Goal: Task Accomplishment & Management: Complete application form

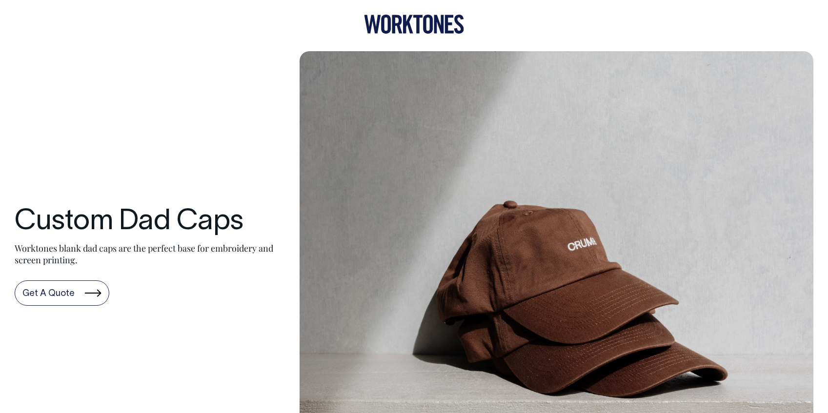
click at [82, 296] on link "Get A Quote" at bounding box center [62, 293] width 95 height 25
click at [430, 19] on icon at bounding box center [428, 24] width 10 height 19
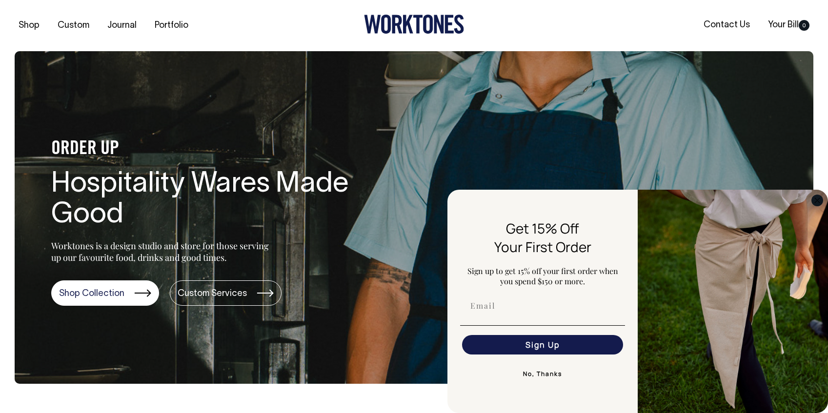
click at [820, 204] on circle "Close dialog" at bounding box center [817, 200] width 11 height 11
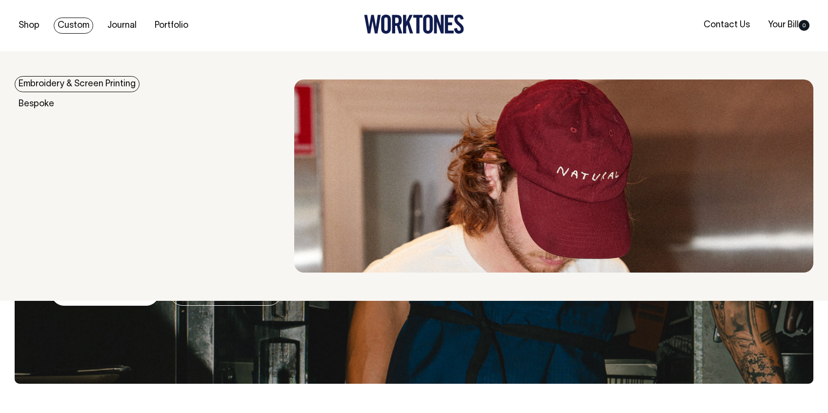
click at [53, 85] on link "Embroidery & Screen Printing" at bounding box center [77, 84] width 125 height 16
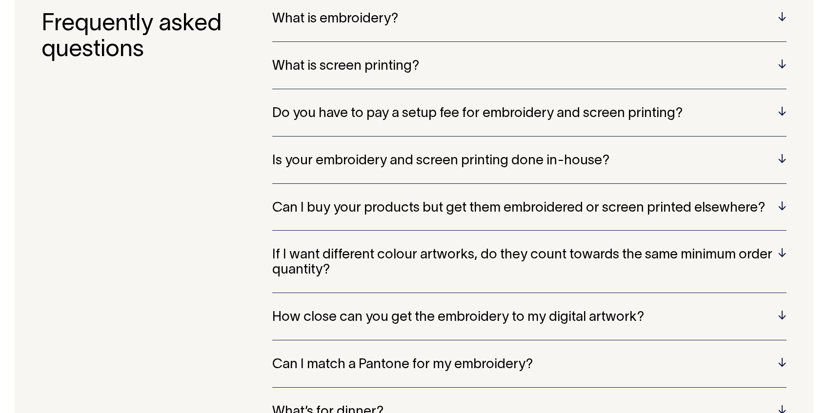
scroll to position [2033, 0]
click at [414, 115] on h5 "Do you have to pay a setup fee for embroidery and screen printing?" at bounding box center [529, 113] width 514 height 15
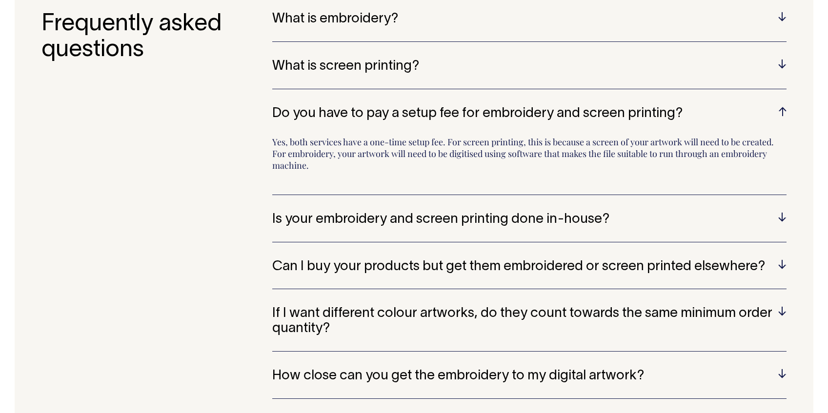
click at [474, 226] on h5 "Is your embroidery and screen printing done in-house?" at bounding box center [529, 219] width 514 height 15
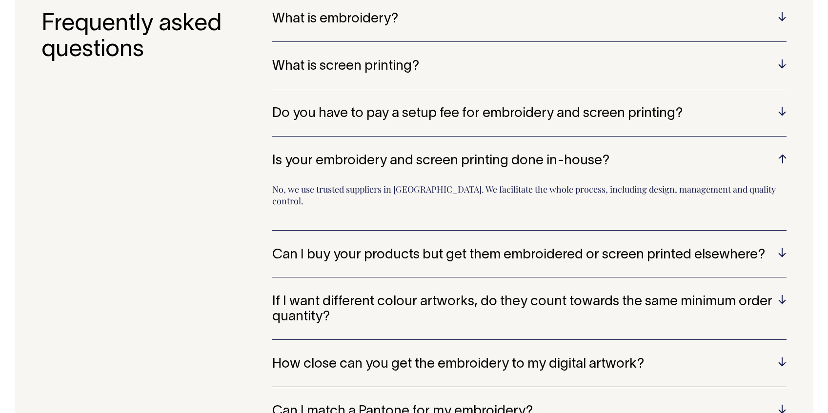
click at [531, 248] on h5 "Can I buy your products but get them embroidered or screen printed elsewhere?" at bounding box center [529, 255] width 514 height 15
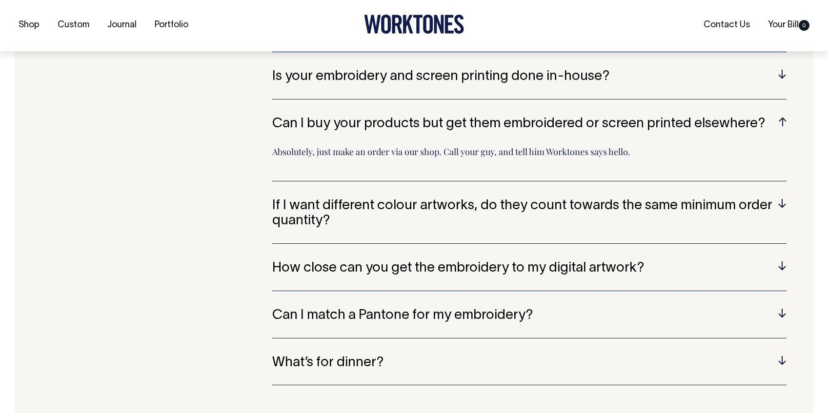
click at [497, 317] on h5 "Can I match a Pantone for my embroidery?" at bounding box center [529, 315] width 514 height 15
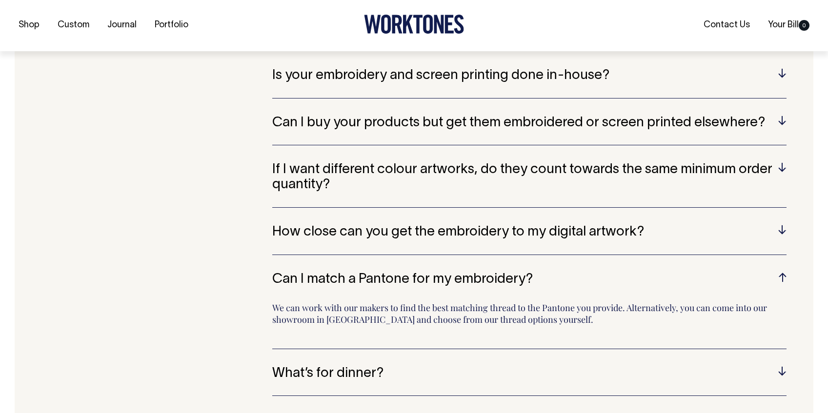
scroll to position [2119, 0]
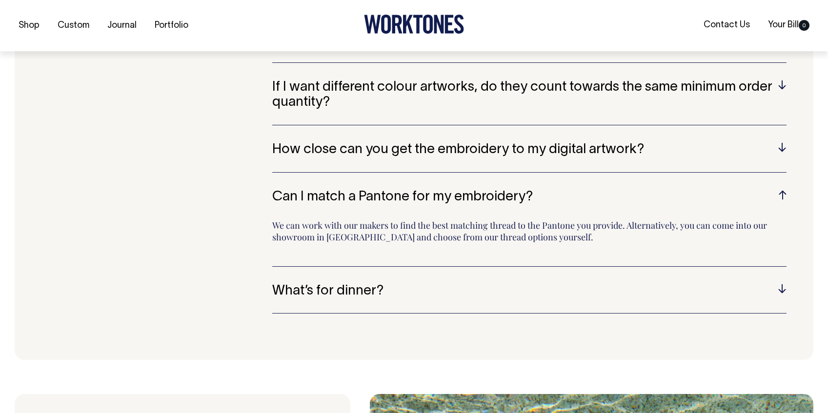
click at [374, 297] on h5 "What’s for dinner?" at bounding box center [529, 291] width 514 height 15
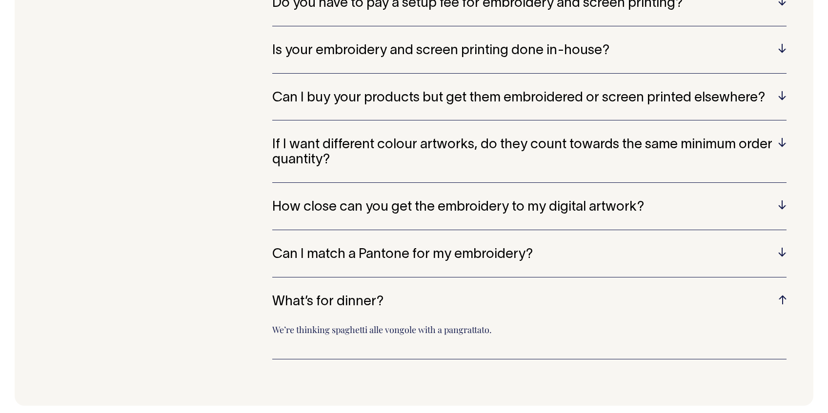
scroll to position [2144, 0]
click at [468, 146] on h5 "If I want different colour artworks, do they count towards the same minimum ord…" at bounding box center [529, 153] width 514 height 30
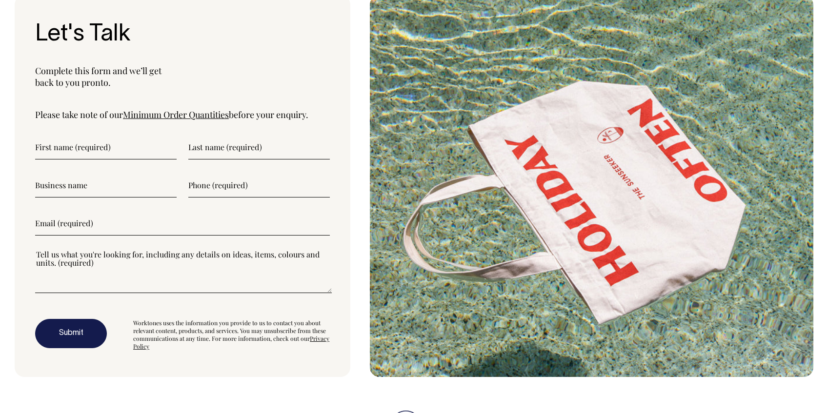
scroll to position [2588, 0]
click at [162, 115] on link "Minimum Order Quantities" at bounding box center [176, 115] width 106 height 12
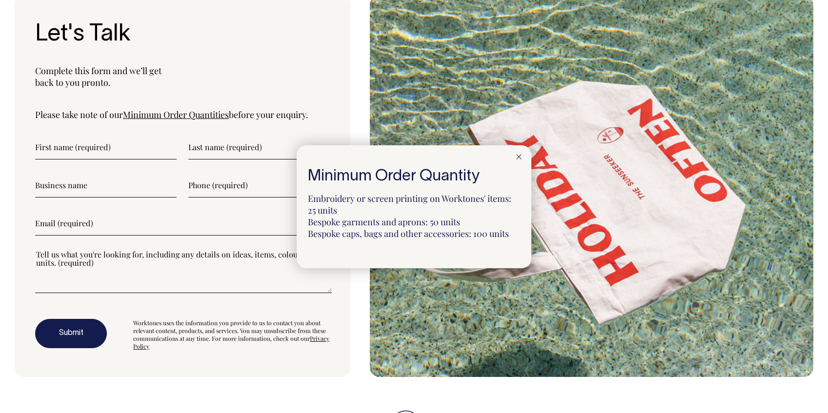
click at [132, 146] on div at bounding box center [414, 206] width 828 height 413
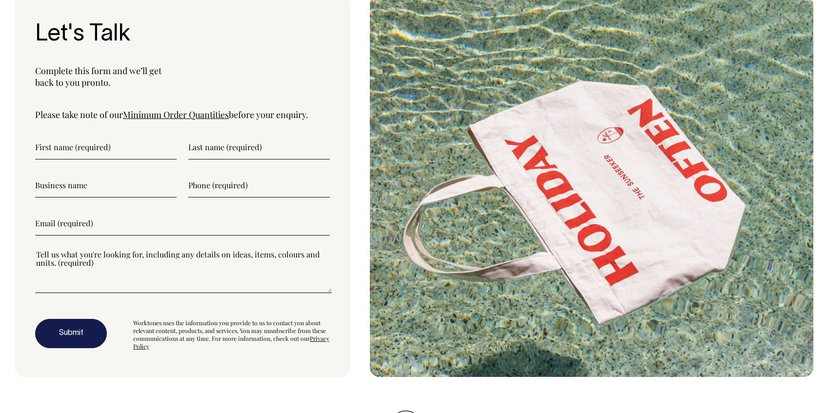
click at [132, 146] on input"] "text" at bounding box center [105, 147] width 141 height 24
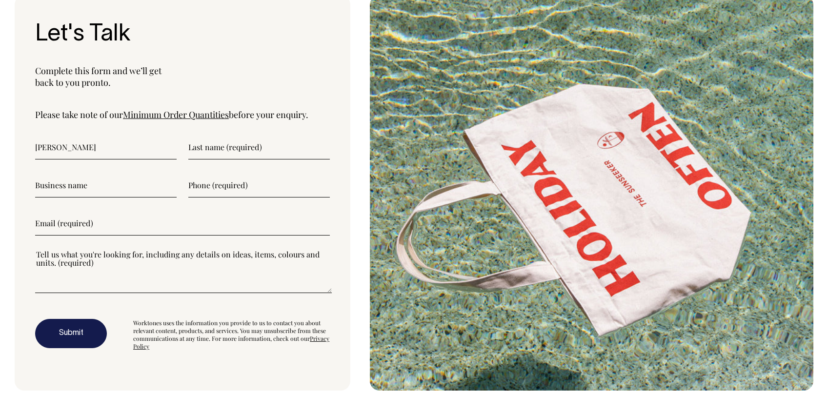
type input"] "Lucinda"
click at [290, 147] on input"] "text" at bounding box center [258, 147] width 141 height 24
type input"] "Huijer"
click at [150, 183] on input"] "text" at bounding box center [105, 185] width 141 height 24
click at [228, 194] on input"] "text" at bounding box center [258, 185] width 141 height 24
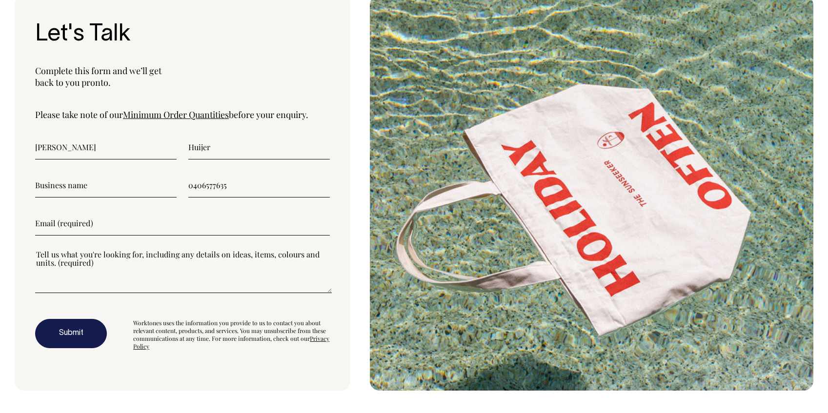
type input"] "0406577635"
click at [192, 221] on input"] "email" at bounding box center [182, 223] width 295 height 24
type input"] "luciandb"
click at [131, 295] on div at bounding box center [182, 277] width 295 height 56
click at [131, 294] on div at bounding box center [182, 277] width 295 height 56
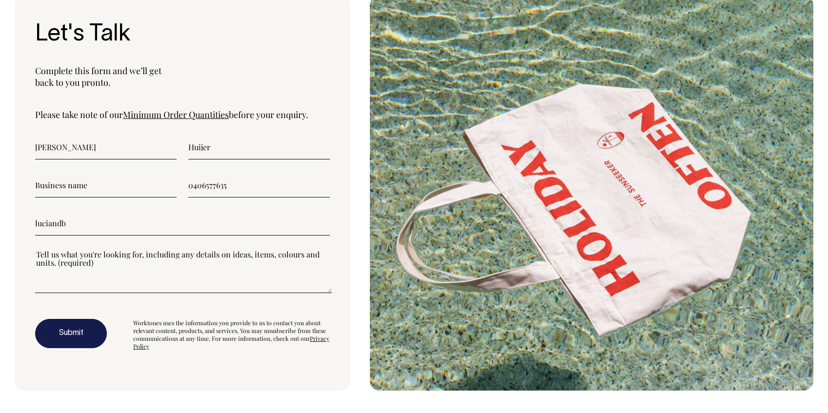
click at [131, 279] on textarea"] at bounding box center [183, 271] width 297 height 44
click at [131, 280] on textarea"] at bounding box center [183, 271] width 297 height 44
click at [131, 282] on textarea"] at bounding box center [183, 271] width 297 height 44
click at [133, 286] on textarea"] at bounding box center [183, 271] width 297 height 44
click at [93, 268] on textarea"] at bounding box center [183, 271] width 297 height 44
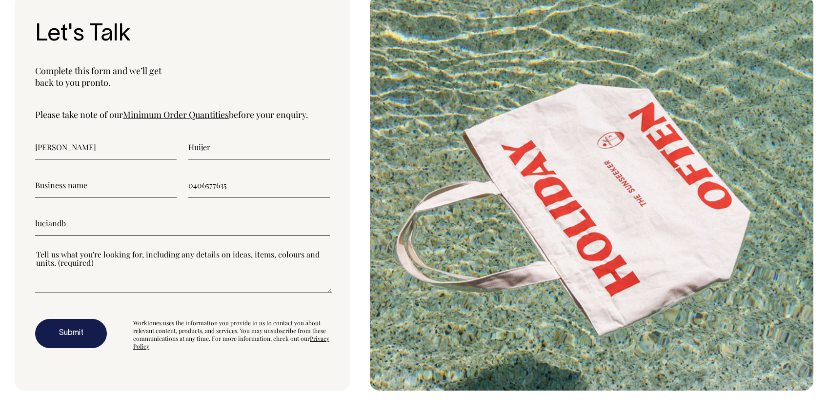
click at [85, 288] on textarea"] at bounding box center [183, 271] width 297 height 44
type textarea"] "Hi there - I am looking to get 30 dad caps and 30 aprons embroidered with a cus…"
click at [74, 321] on button "Submit" at bounding box center [71, 333] width 72 height 29
click at [120, 215] on input"] "luciandb" at bounding box center [182, 223] width 295 height 24
click at [119, 221] on input"] "luciandb" at bounding box center [182, 223] width 295 height 24
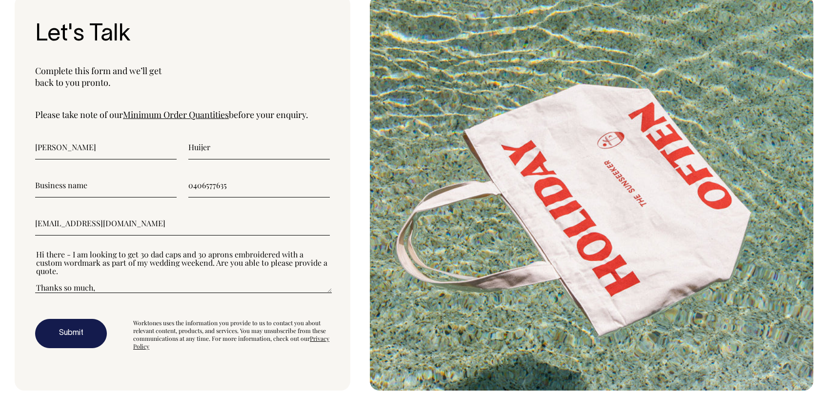
type input"] "luciandbenwallis@gmail.com"
click at [79, 341] on button "Submit" at bounding box center [71, 333] width 72 height 29
click at [299, 187] on input"] "0406577635" at bounding box center [258, 185] width 141 height 24
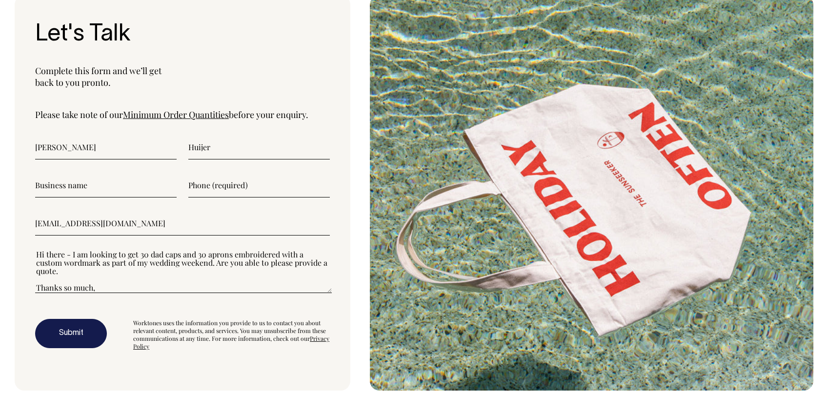
click at [204, 233] on input"] "luciandbenwallis@gmail.com" at bounding box center [182, 223] width 295 height 24
click at [204, 228] on input"] "luciandbenwallis@gmail.com" at bounding box center [182, 223] width 295 height 24
type input"] "lucihuijer@gmail.com"
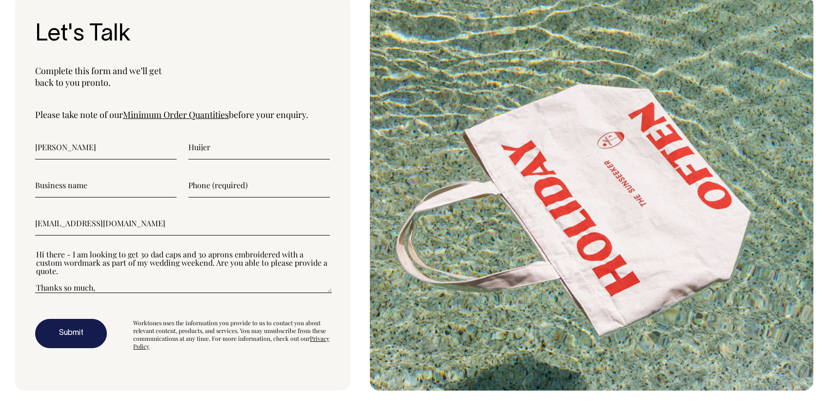
click at [257, 187] on input"] "text" at bounding box center [258, 185] width 141 height 24
type input"] "0406577635"
click at [82, 342] on button "Submit" at bounding box center [71, 333] width 72 height 29
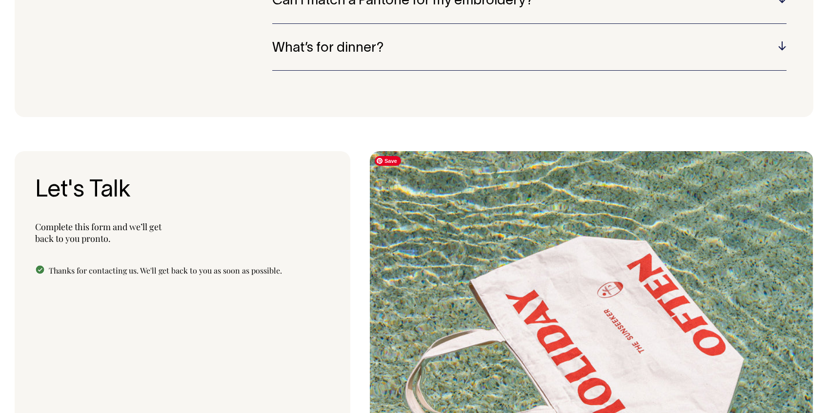
scroll to position [2397, 0]
